Goal: Find specific page/section: Find specific page/section

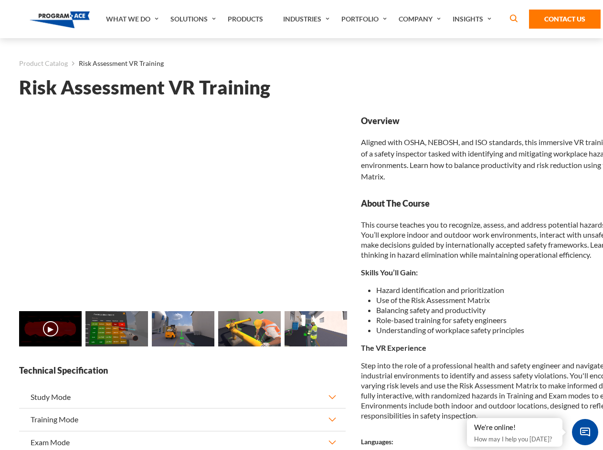
click at [194, 19] on link "Solutions" at bounding box center [194, 19] width 57 height 38
click at [0, 0] on div "AI & Computer Vision Solutions Computer Vision Quality Control AI tools for fas…" at bounding box center [0, 0] width 0 height 0
click at [0, 0] on div "AI & Computer Vision Solutions Virtual Training Solutions Virtual Tour Solution…" at bounding box center [0, 0] width 0 height 0
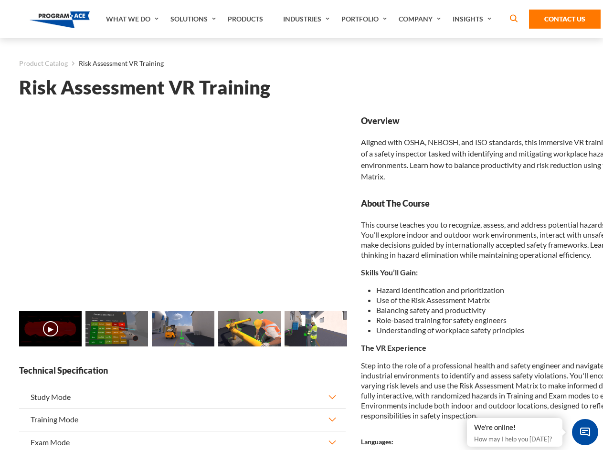
click at [0, 0] on div "AI & Computer Vision Solutions Virtual Training Solutions Virtual Tour Solution…" at bounding box center [0, 0] width 0 height 0
click at [0, 0] on div "AI & Computer Vision Solutions Computer Vision Quality Control AI tools for fas…" at bounding box center [0, 0] width 0 height 0
